Goal: Task Accomplishment & Management: Manage account settings

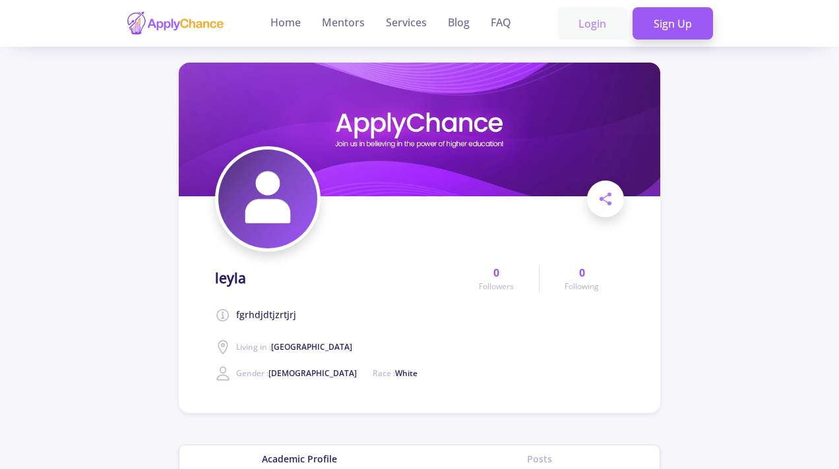
click at [584, 18] on link "Login" at bounding box center [592, 23] width 70 height 33
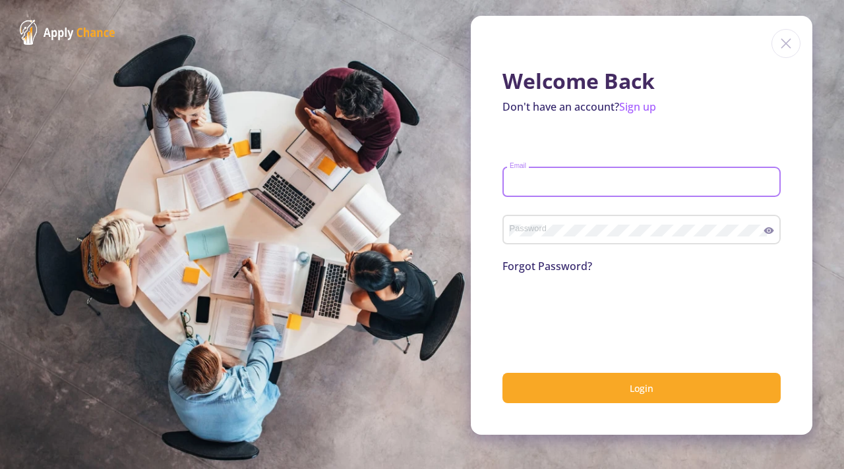
click at [574, 187] on input "Email" at bounding box center [643, 183] width 269 height 12
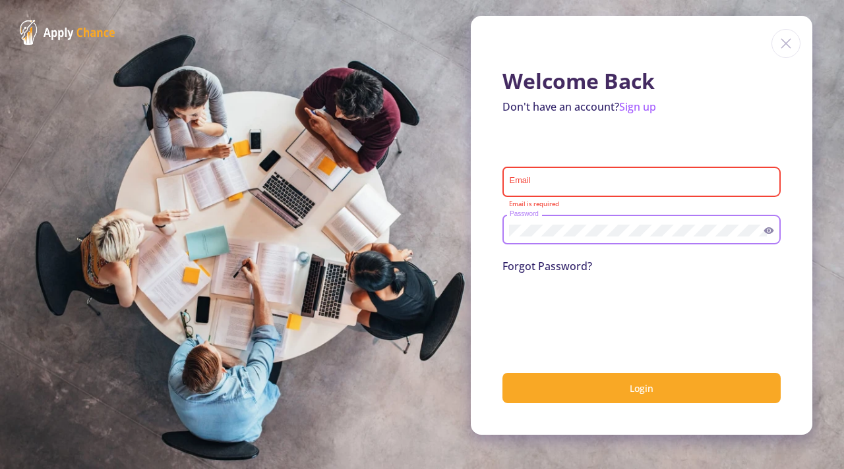
click at [575, 187] on input "Email" at bounding box center [643, 183] width 269 height 12
